Goal: Check status: Check status

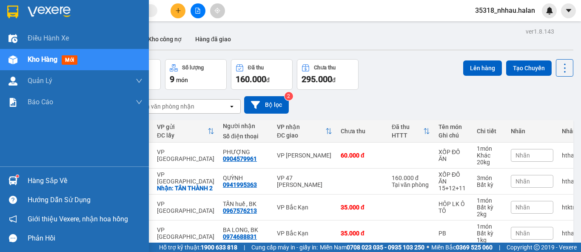
scroll to position [21, 0]
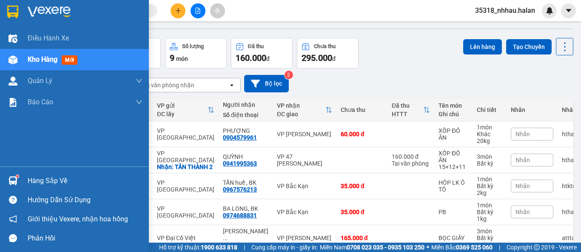
click at [20, 176] on div "Hàng sắp về" at bounding box center [74, 180] width 149 height 19
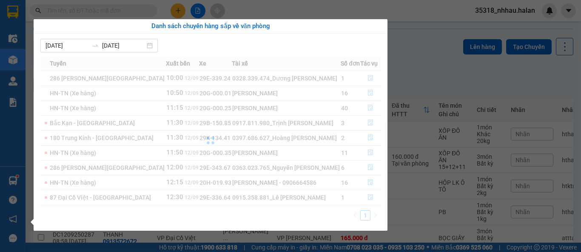
scroll to position [0, 0]
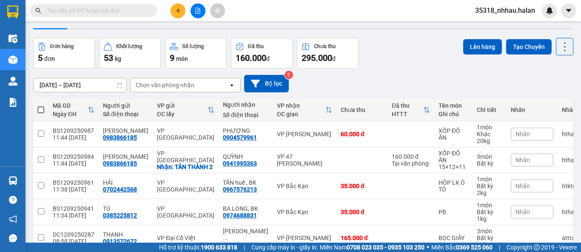
click at [427, 65] on section "Kết quả tìm kiếm ( 0 ) Bộ lọc No Data 35318_nhhau.halan Điều hành xe Kho hàng m…" at bounding box center [290, 126] width 581 height 252
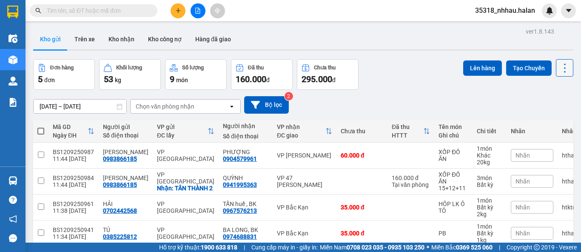
drag, startPoint x: 557, startPoint y: 62, endPoint x: 563, endPoint y: 71, distance: 10.9
click at [559, 63] on icon at bounding box center [565, 68] width 12 height 12
click at [551, 119] on li "Làm mới" at bounding box center [543, 121] width 64 height 15
click at [561, 72] on icon at bounding box center [565, 68] width 12 height 12
click at [543, 121] on span "Làm mới" at bounding box center [546, 121] width 23 height 9
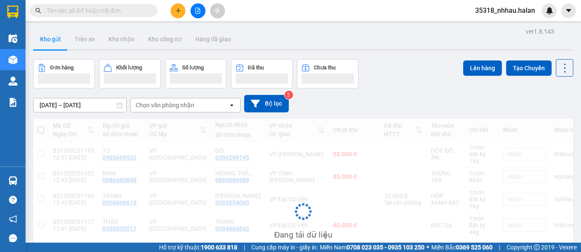
scroll to position [67, 0]
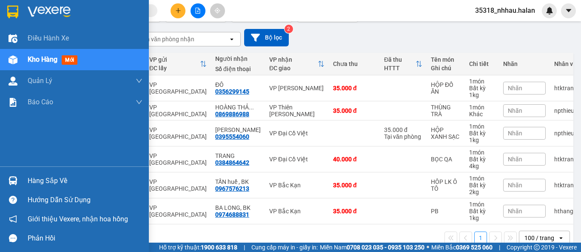
drag, startPoint x: 8, startPoint y: 175, endPoint x: 17, endPoint y: 178, distance: 9.3
click at [10, 176] on div at bounding box center [13, 180] width 15 height 15
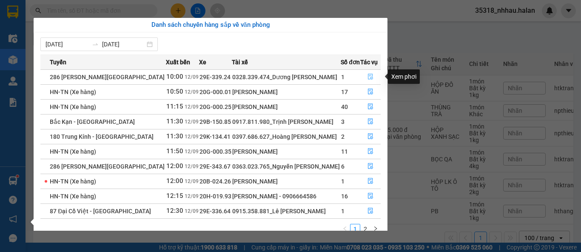
click at [368, 78] on icon "file-done" at bounding box center [371, 77] width 6 height 6
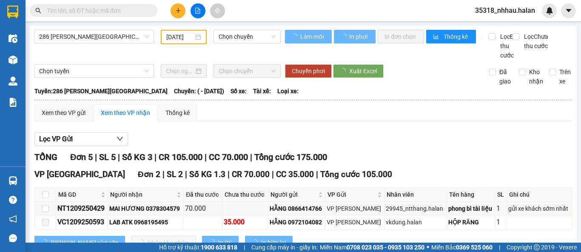
type input "[DATE]"
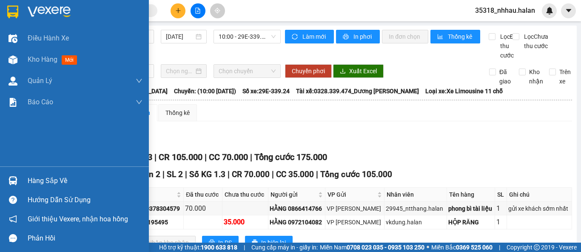
click at [51, 185] on div "Hàng sắp về" at bounding box center [85, 181] width 115 height 13
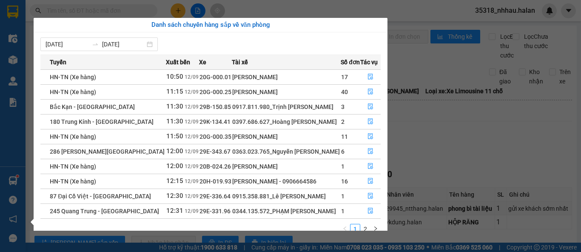
click at [492, 141] on section "Kết quả tìm kiếm ( 0 ) Bộ lọc No Data 35318_nhhau.halan Điều hành xe Kho hàng m…" at bounding box center [290, 126] width 581 height 252
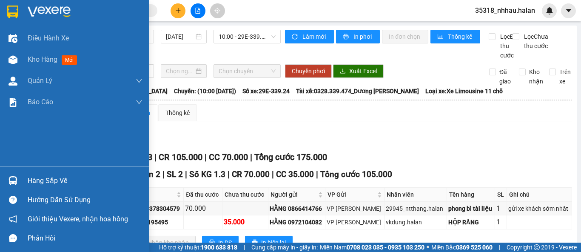
click at [9, 178] on img at bounding box center [13, 180] width 9 height 9
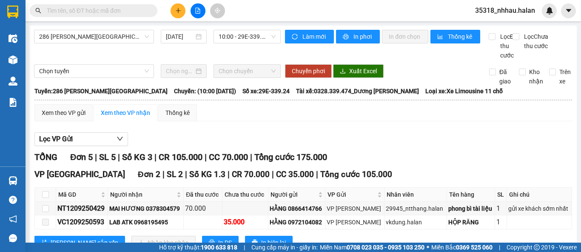
click at [427, 141] on section "Kết quả tìm kiếm ( 0 ) Bộ lọc No Data 35318_nhhau.halan Điều hành xe Kho hàng m…" at bounding box center [290, 126] width 581 height 252
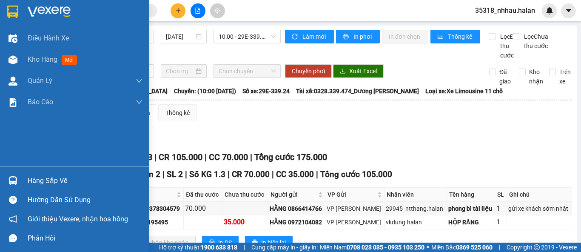
click at [26, 181] on div "Hàng sắp về" at bounding box center [74, 180] width 149 height 19
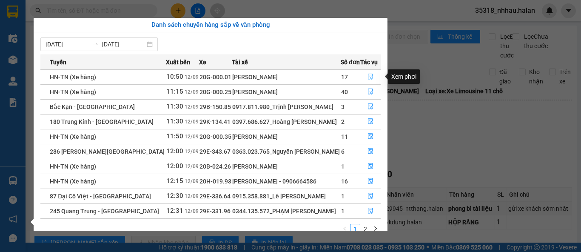
click at [369, 76] on icon "file-done" at bounding box center [371, 77] width 6 height 6
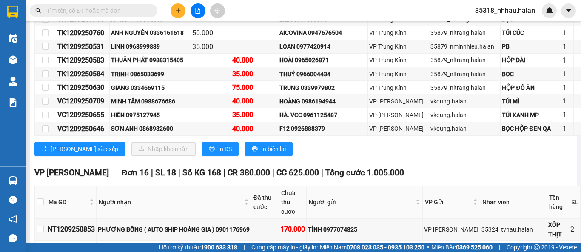
scroll to position [142, 0]
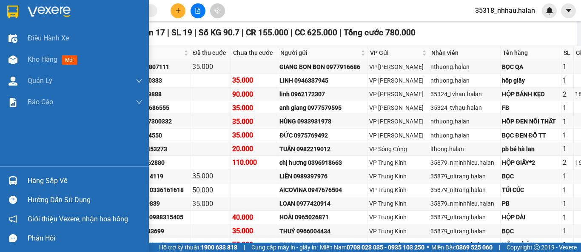
click at [14, 179] on img at bounding box center [13, 180] width 9 height 9
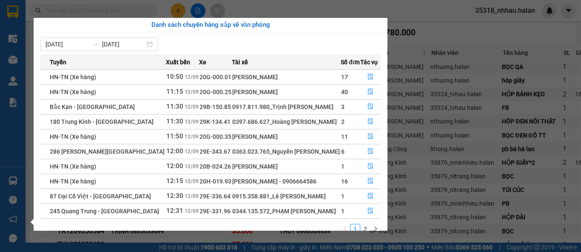
click at [452, 31] on section "Kết quả tìm kiếm ( 0 ) Bộ lọc No Data 35318_nhhau.halan Điều hành xe Kho hàng m…" at bounding box center [290, 126] width 581 height 252
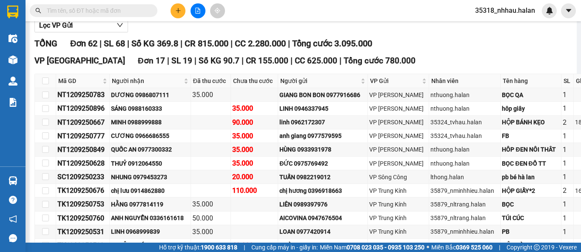
scroll to position [47, 0]
